Goal: Transaction & Acquisition: Purchase product/service

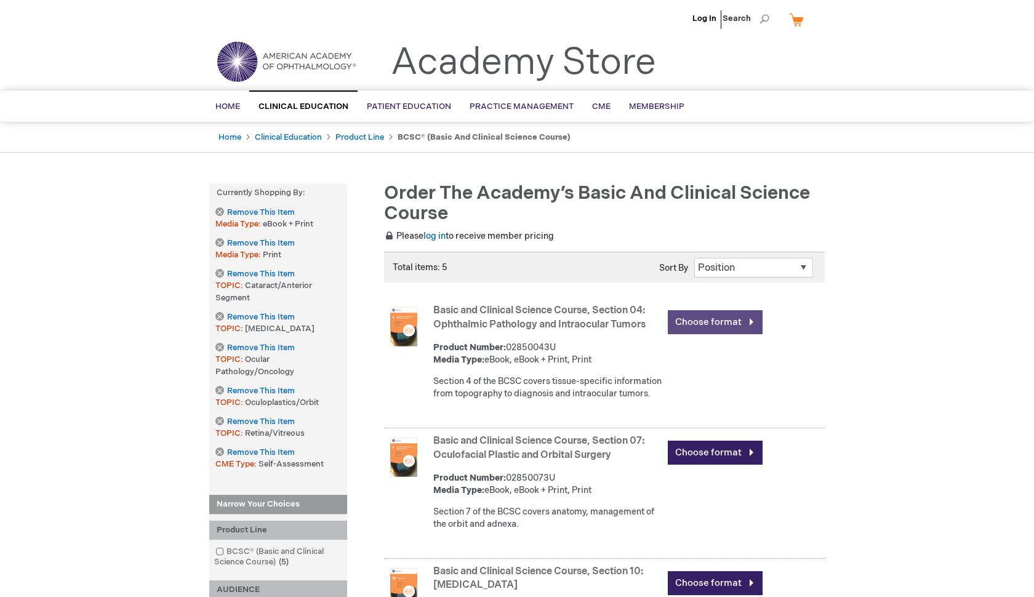
click at [702, 325] on link "Choose format" at bounding box center [715, 322] width 95 height 24
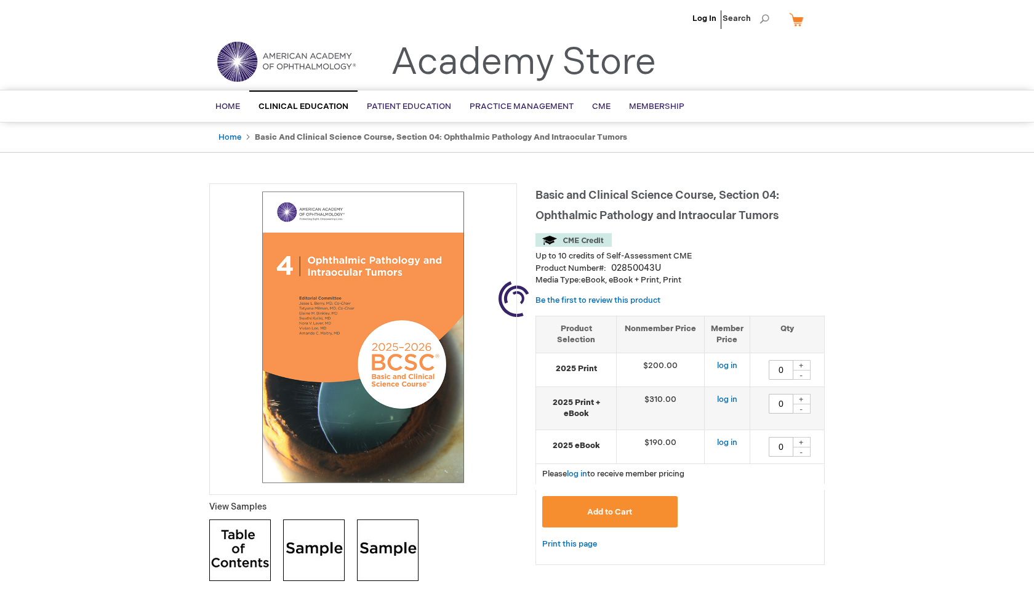
click at [464, 2] on ul "Log In Search" at bounding box center [517, 21] width 634 height 43
drag, startPoint x: 255, startPoint y: 137, endPoint x: 387, endPoint y: 136, distance: 131.1
click at [387, 136] on strong "Basic and Clinical Science Course, Section 04: Ophthalmic Pathology and Intraoc…" at bounding box center [441, 137] width 372 height 10
copy ul "Basic and Clinical Science Course"
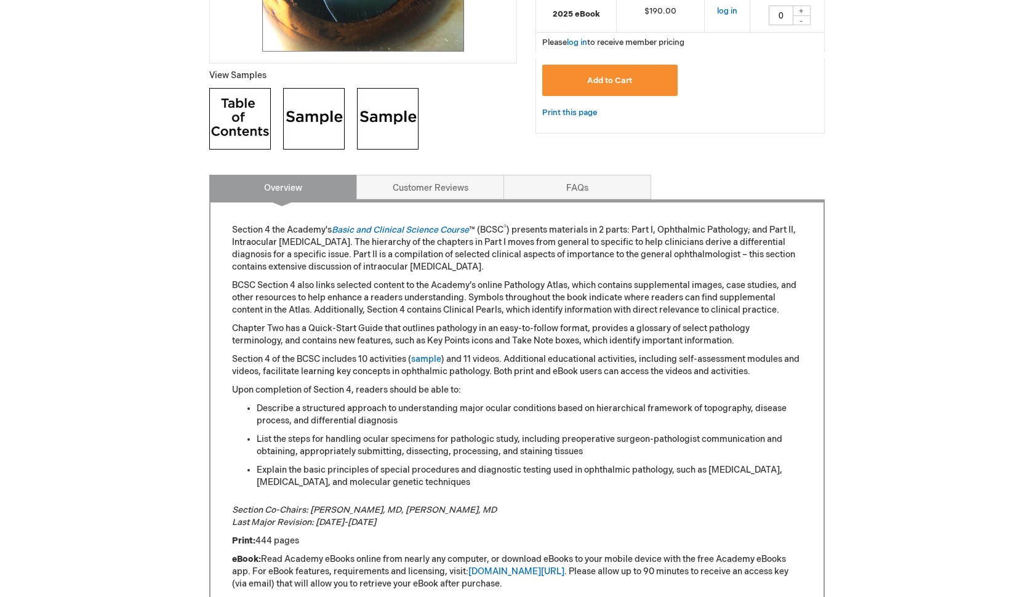
scroll to position [430, 0]
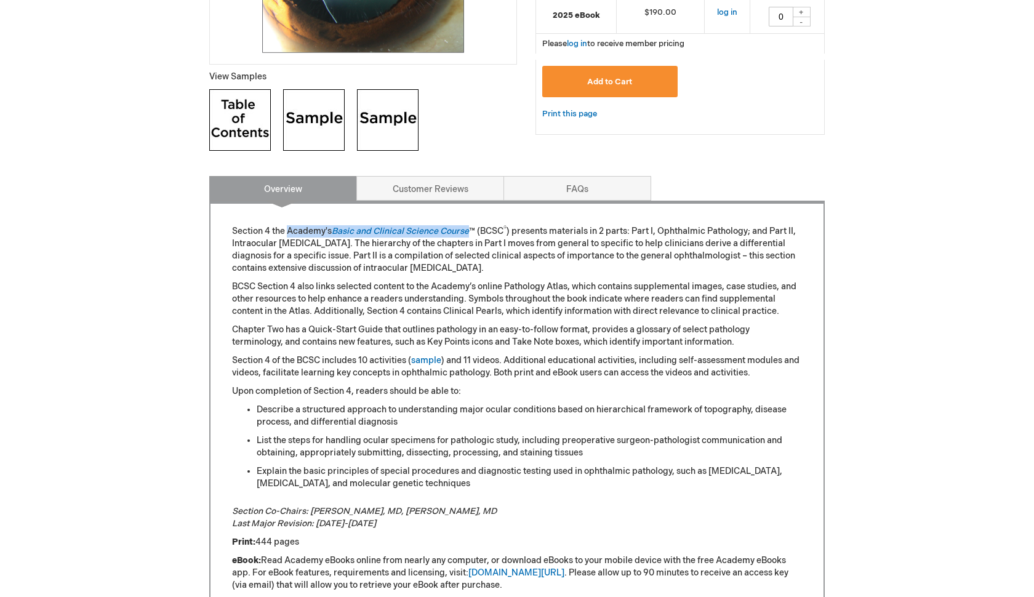
drag, startPoint x: 287, startPoint y: 231, endPoint x: 474, endPoint y: 231, distance: 186.5
click at [474, 231] on p "Section 4 the Academy's Basic and Clinical Science Course ™ (BCSC ® ) presents …" at bounding box center [517, 249] width 570 height 49
copy p "Academy's Basic and Clinical Science Course"
click at [886, 287] on div "Log In Search My Cart CLOSE RECENTLY ADDED ITEM(S) Close There are no items in …" at bounding box center [517, 444] width 1034 height 1748
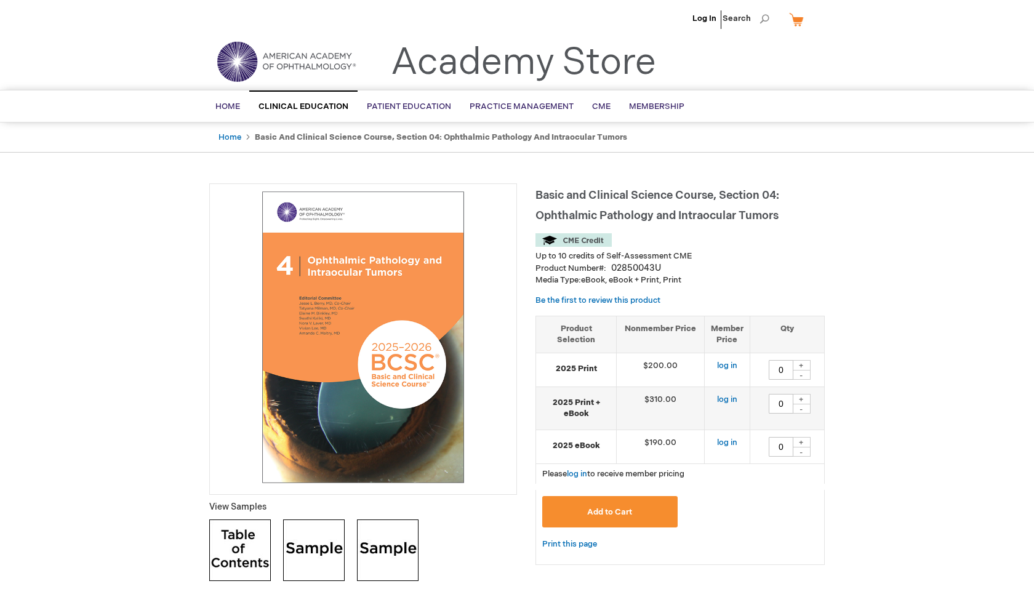
scroll to position [0, 0]
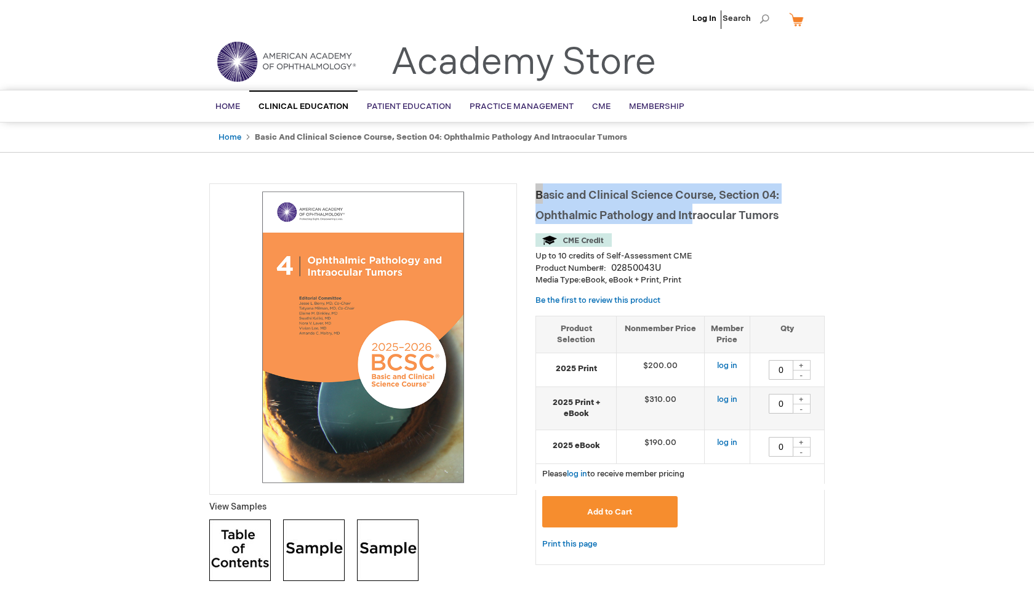
drag, startPoint x: 537, startPoint y: 193, endPoint x: 709, endPoint y: 207, distance: 172.3
click at [709, 207] on h1 "Basic and Clinical Science Course, Section 04: Ophthalmic Pathology and Intraoc…" at bounding box center [679, 203] width 289 height 41
